Goal: Transaction & Acquisition: Book appointment/travel/reservation

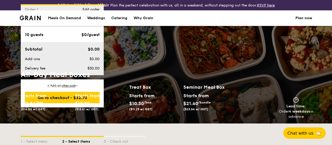
scroll to position [754, 0]
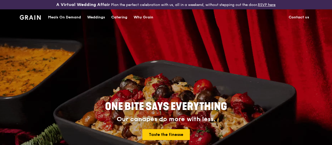
click at [121, 19] on div "Catering" at bounding box center [119, 18] width 16 height 16
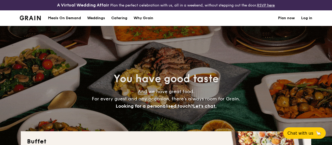
select select
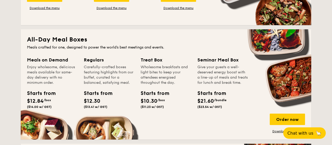
scroll to position [241, 0]
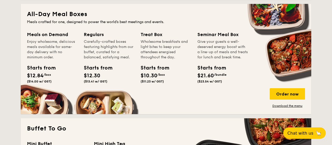
click at [145, 65] on div "Starts from" at bounding box center [151, 68] width 23 height 8
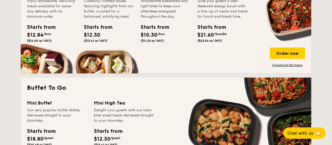
scroll to position [215, 0]
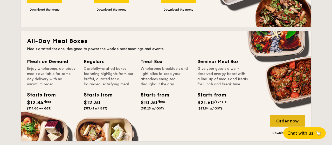
click at [286, 122] on div "Order now" at bounding box center [286, 120] width 35 height 11
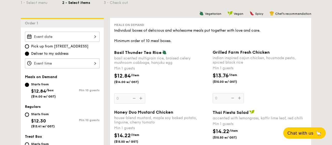
scroll to position [81, 0]
